Goal: Browse casually: Explore the website without a specific task or goal

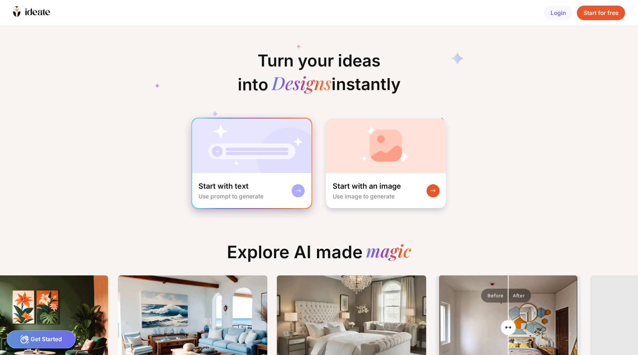
click at [276, 143] on img at bounding box center [251, 146] width 119 height 55
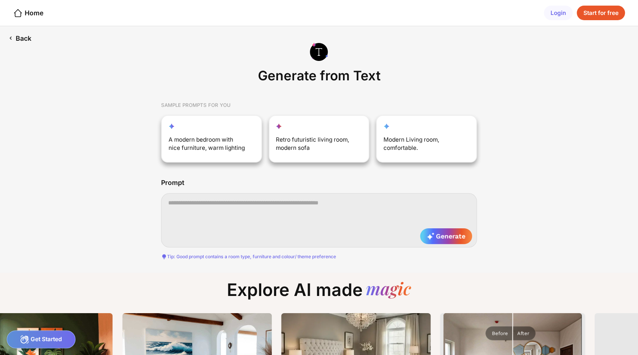
click at [24, 42] on div "Back" at bounding box center [20, 38] width 40 height 24
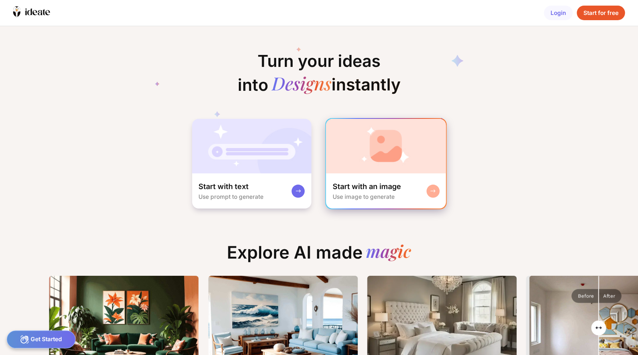
click at [340, 151] on img at bounding box center [386, 146] width 120 height 55
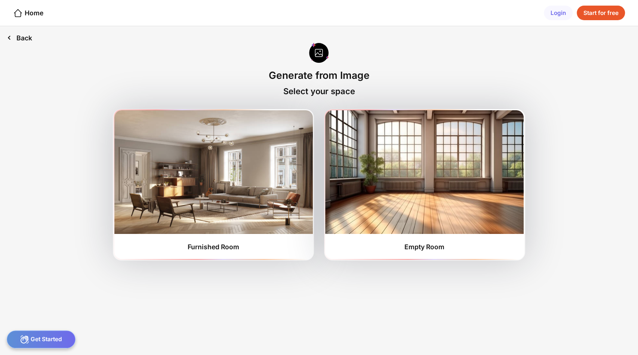
click at [24, 34] on div "Back" at bounding box center [19, 37] width 39 height 23
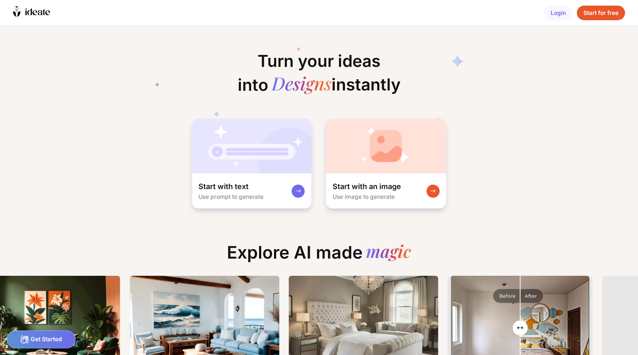
scroll to position [0, 96]
